Goal: Information Seeking & Learning: Learn about a topic

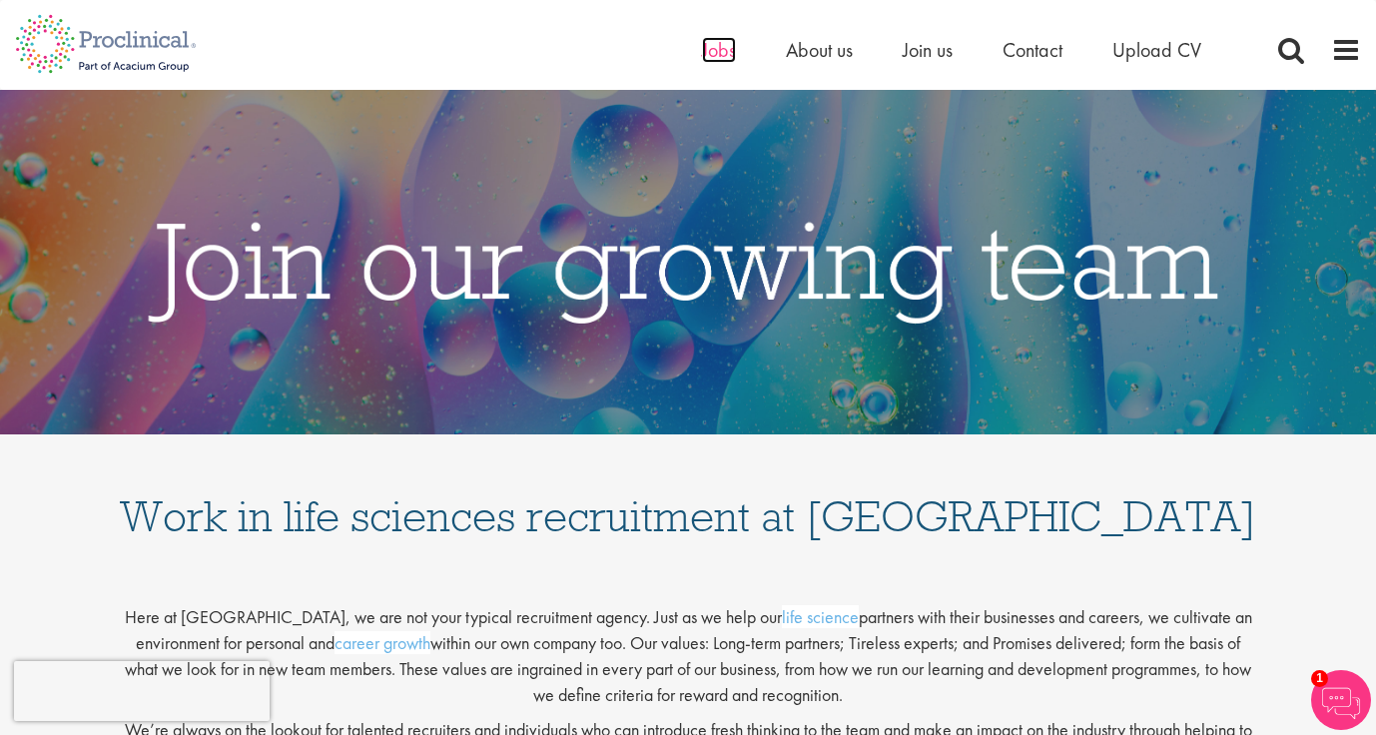
click at [717, 53] on span "Jobs" at bounding box center [719, 50] width 34 height 26
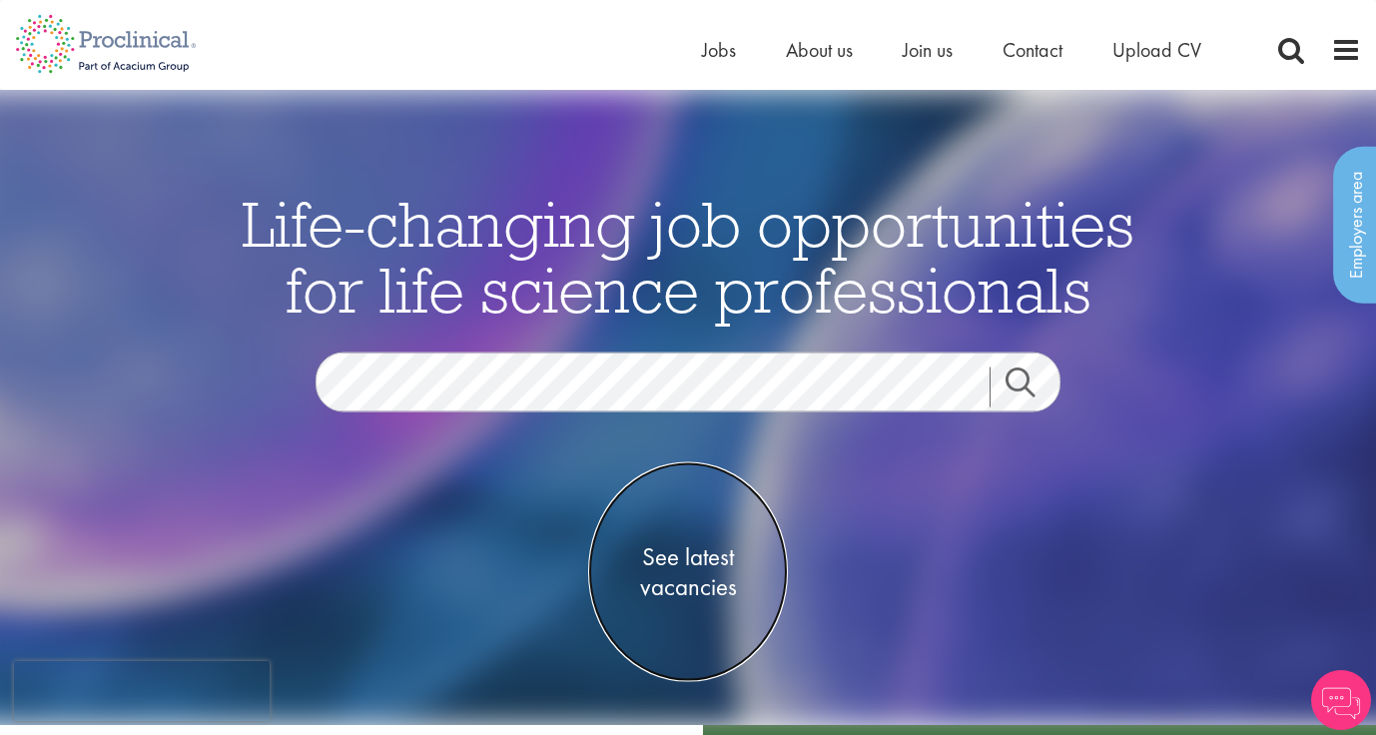
click at [648, 558] on span "See latest vacancies" at bounding box center [688, 571] width 200 height 60
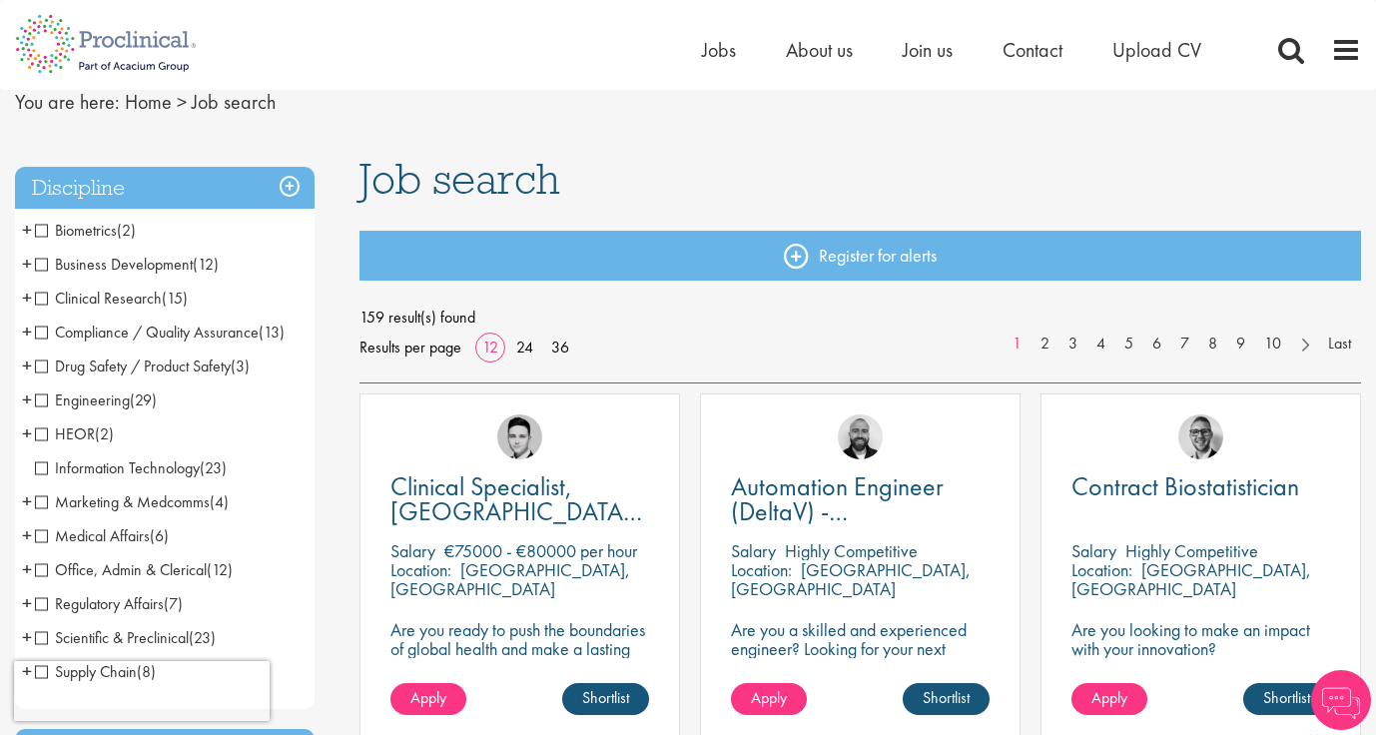
scroll to position [94, 0]
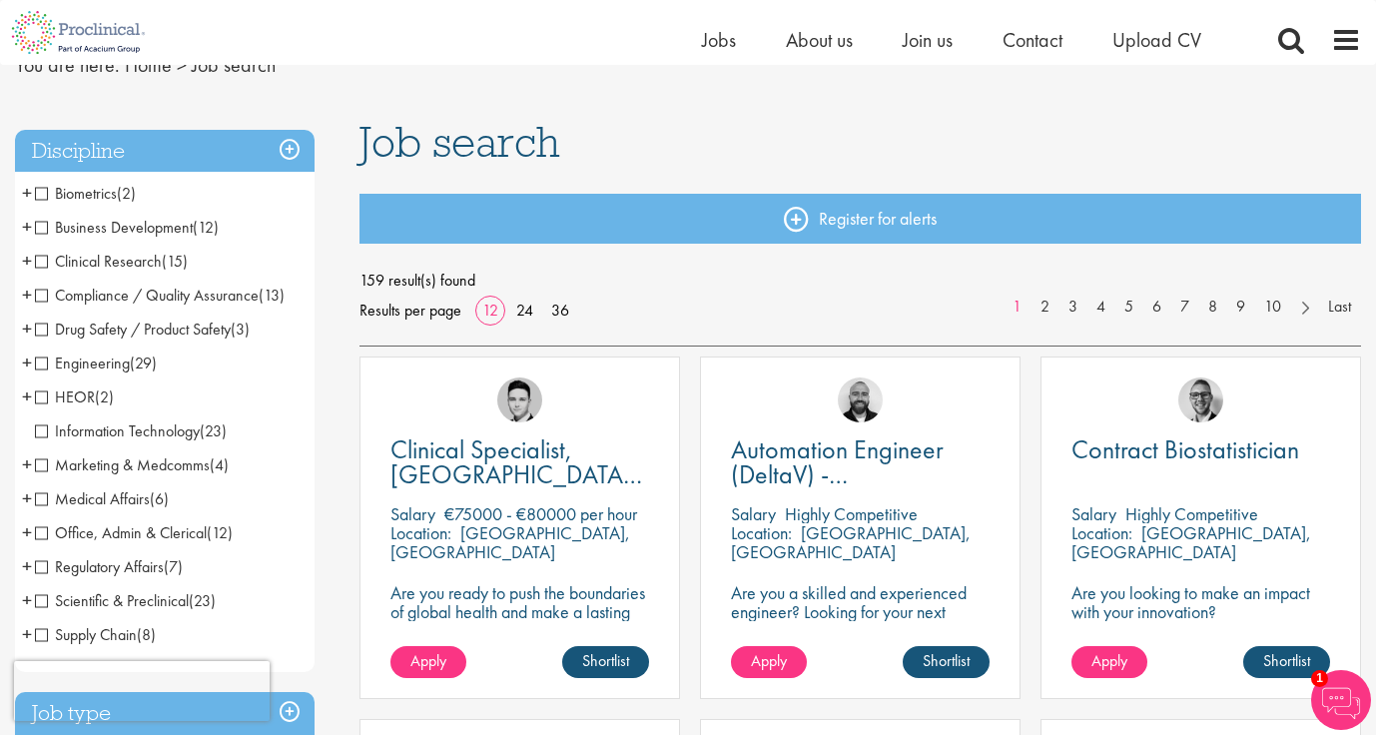
click at [47, 258] on span "Clinical Research" at bounding box center [98, 261] width 127 height 21
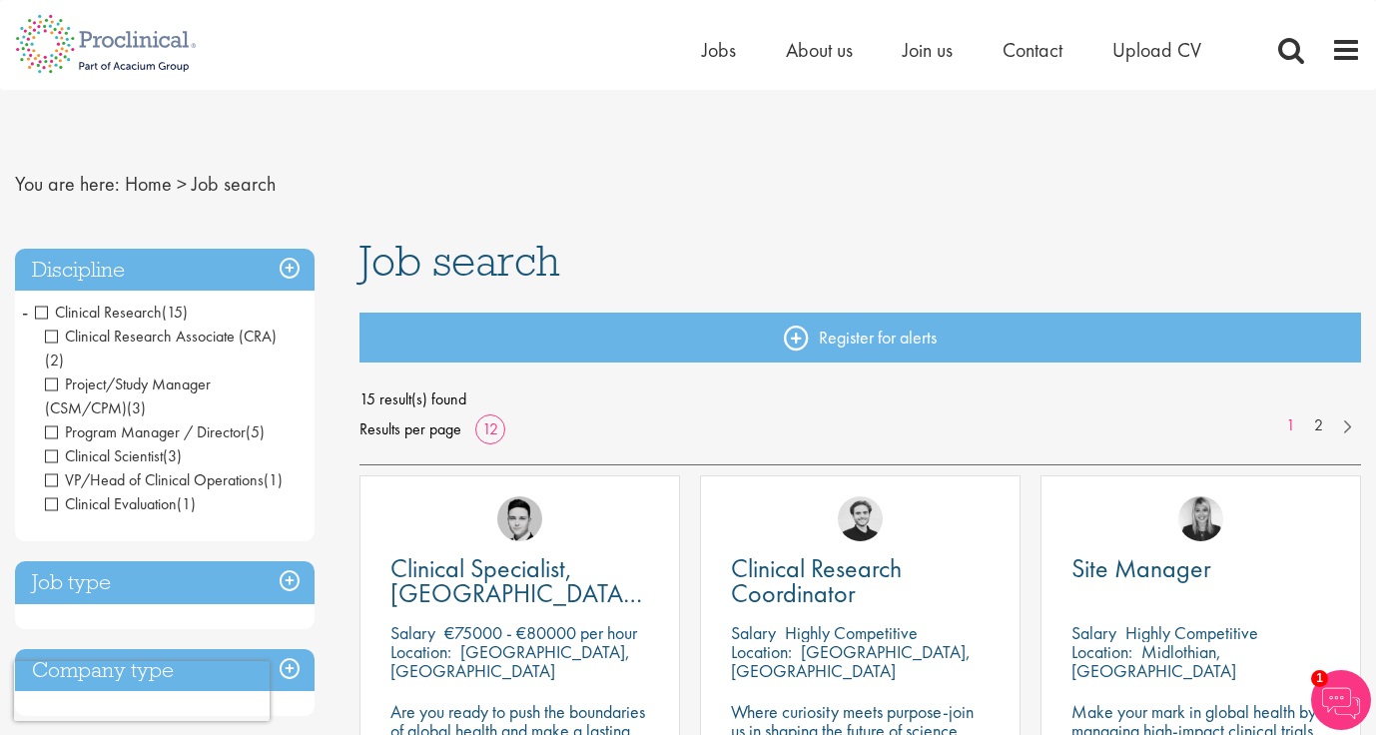
click at [44, 314] on span "Clinical Research" at bounding box center [98, 312] width 127 height 21
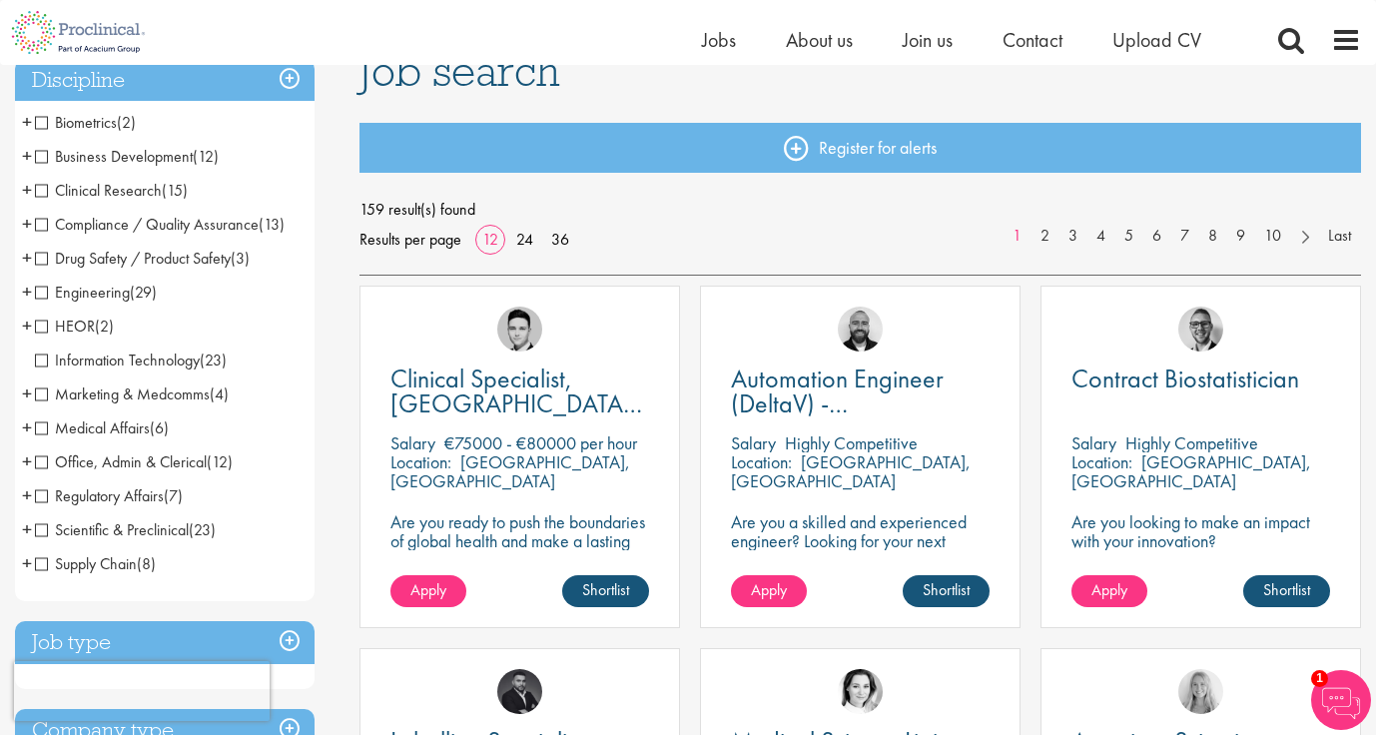
scroll to position [166, 0]
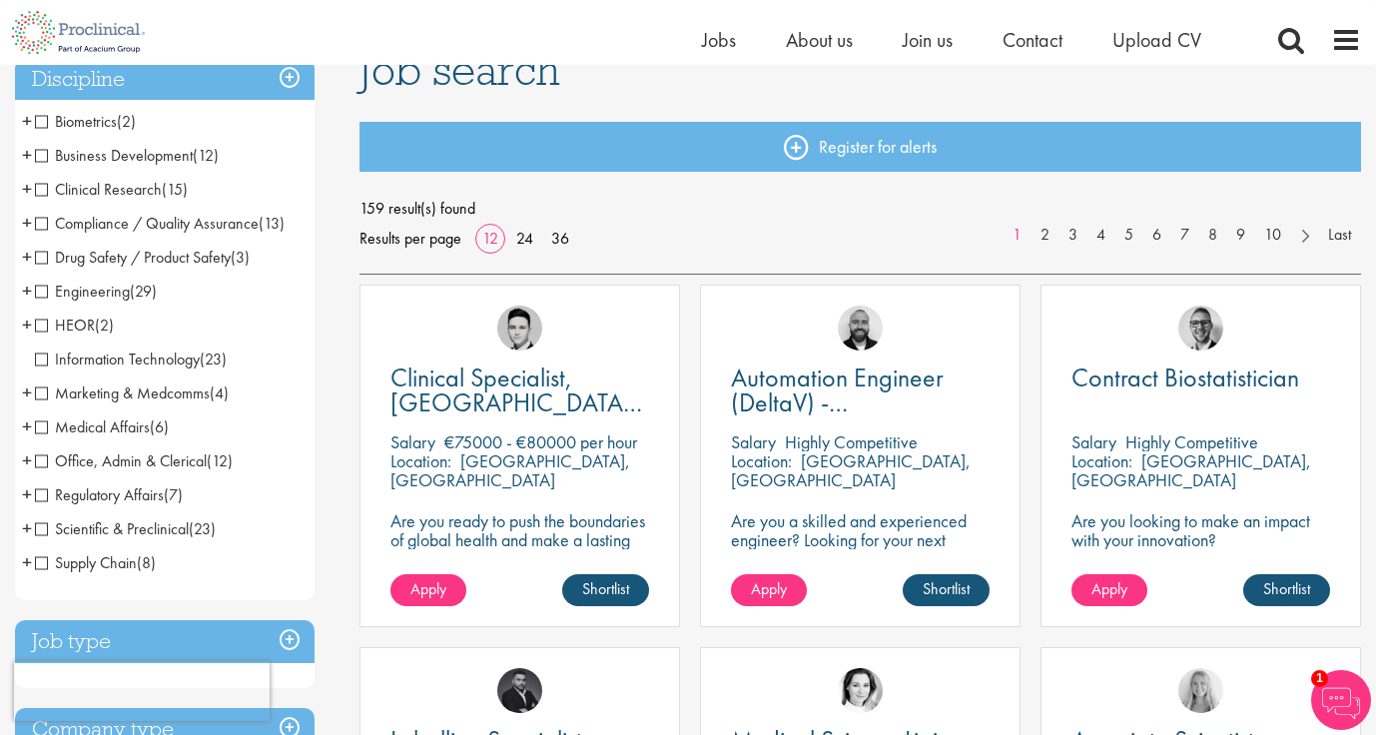
click at [44, 528] on span "Scientific & Preclinical" at bounding box center [112, 528] width 154 height 21
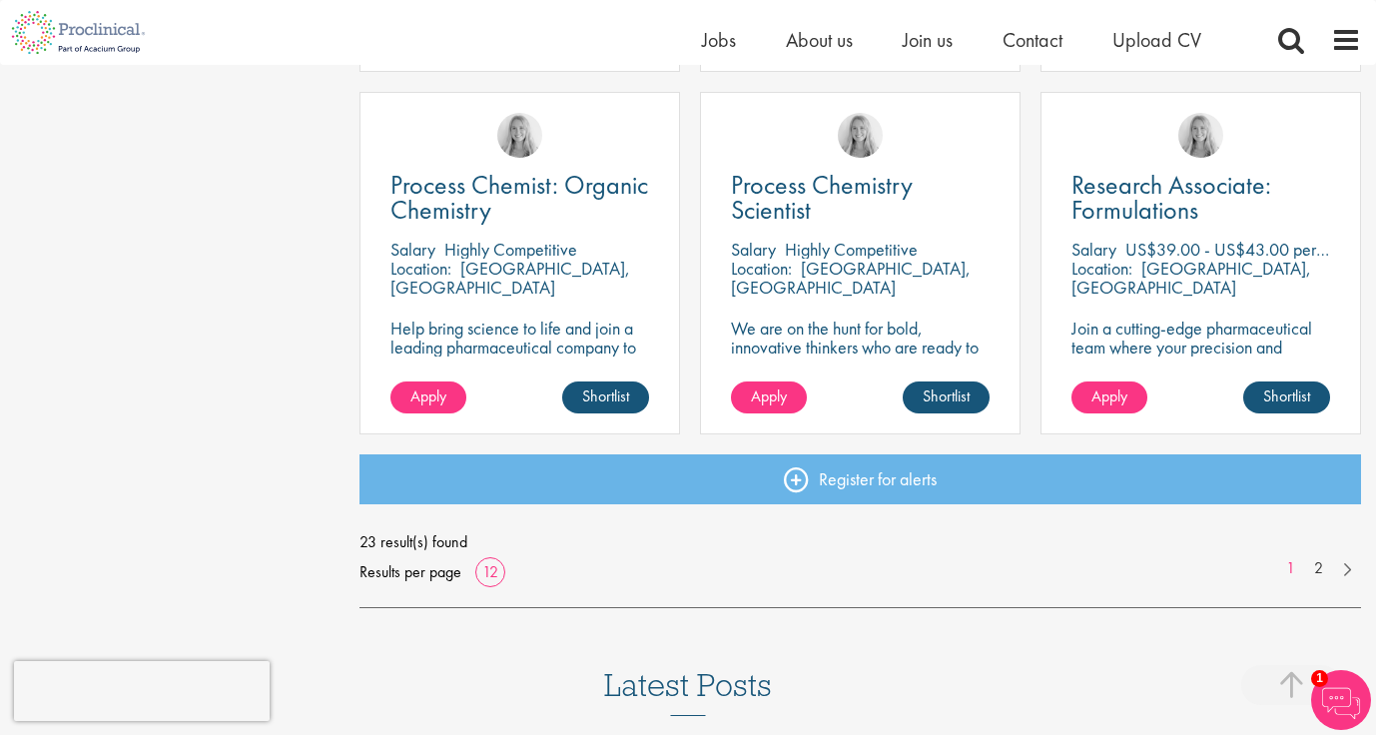
scroll to position [1448, 0]
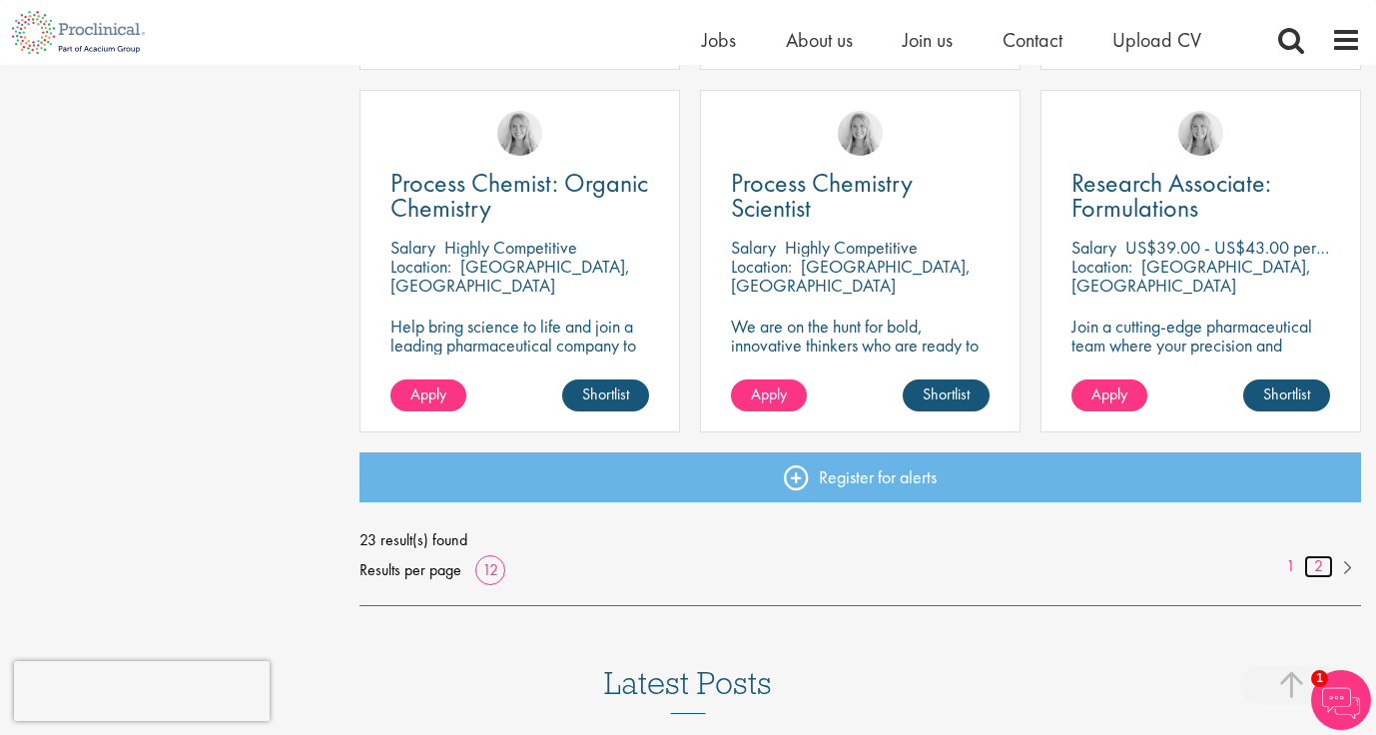
click at [1320, 567] on link "2" at bounding box center [1319, 566] width 29 height 23
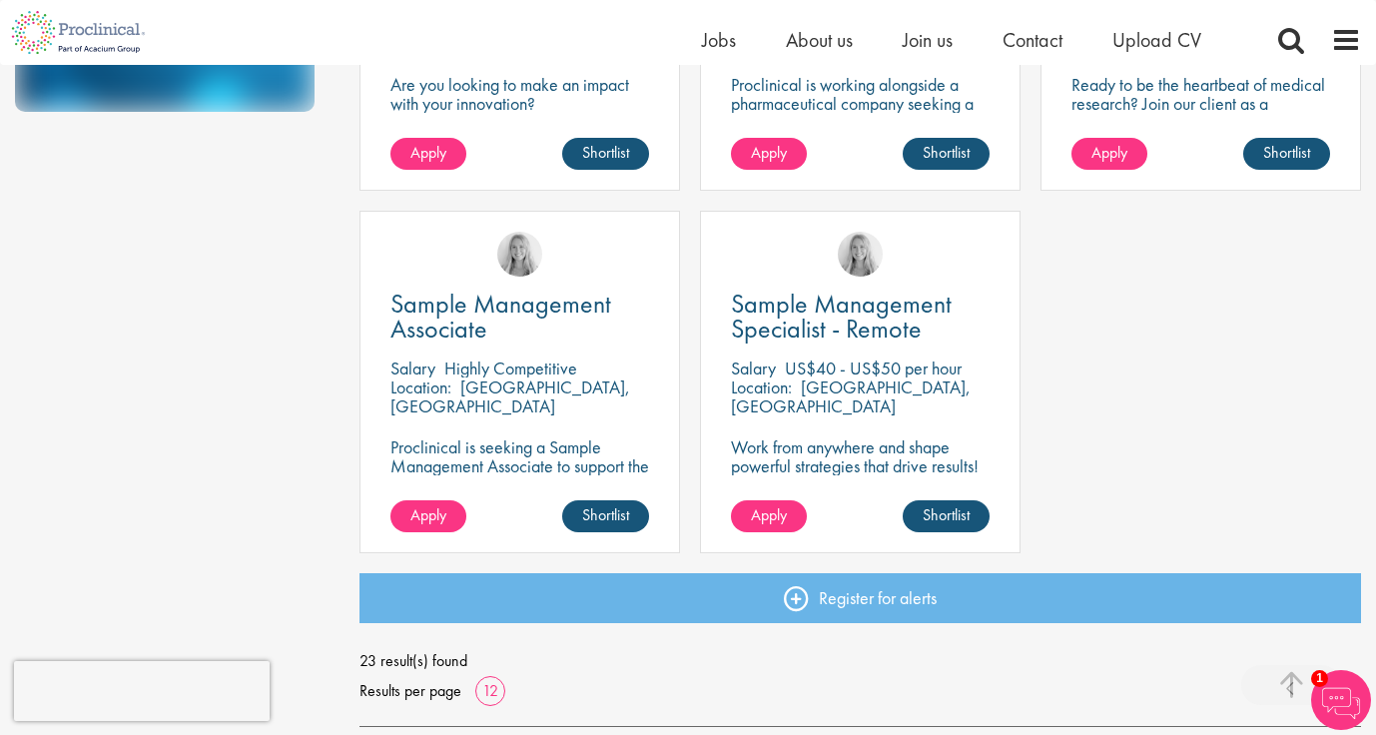
scroll to position [1328, 0]
